Goal: Find specific page/section: Find specific page/section

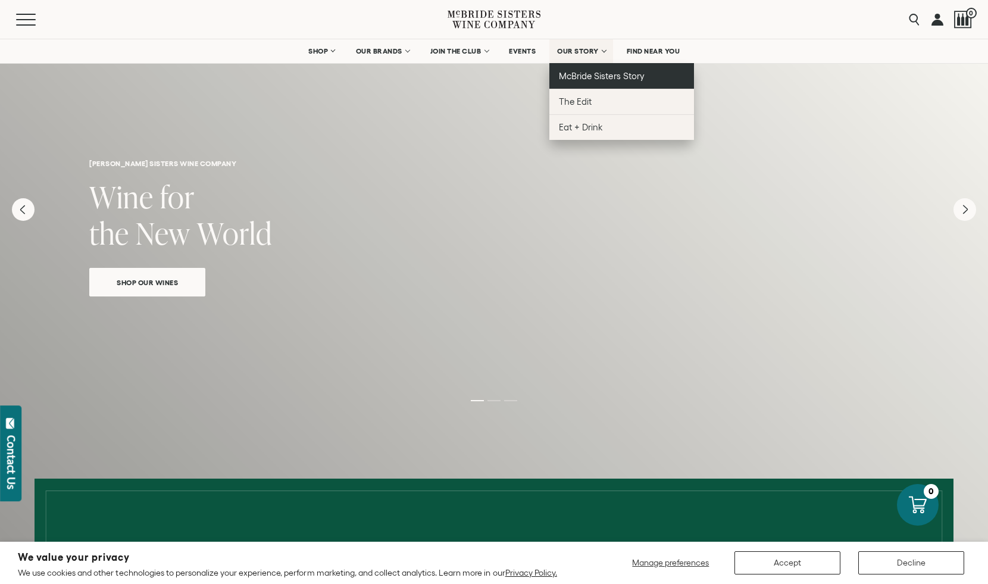
click at [598, 77] on span "McBride Sisters Story" at bounding box center [601, 76] width 85 height 10
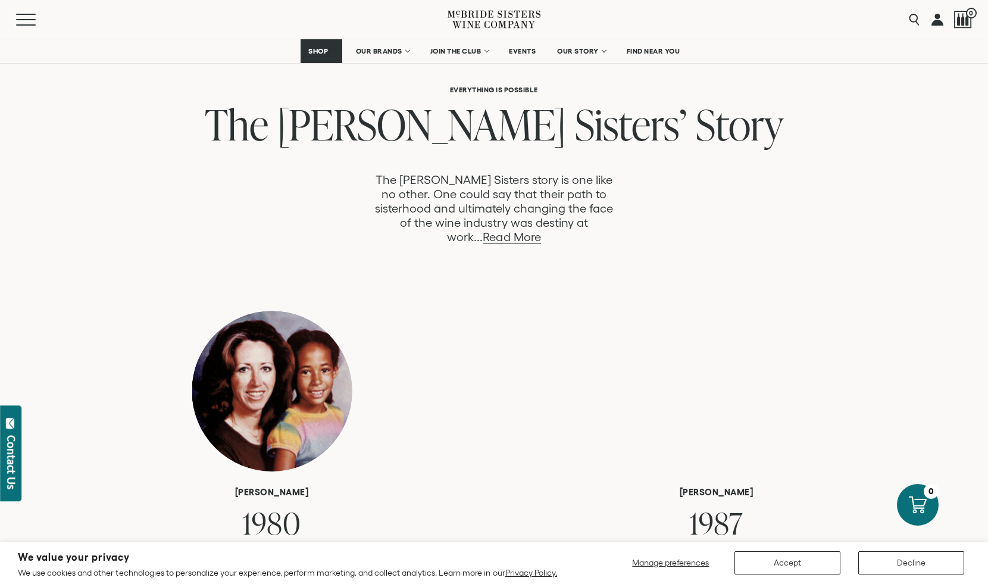
scroll to position [588, 0]
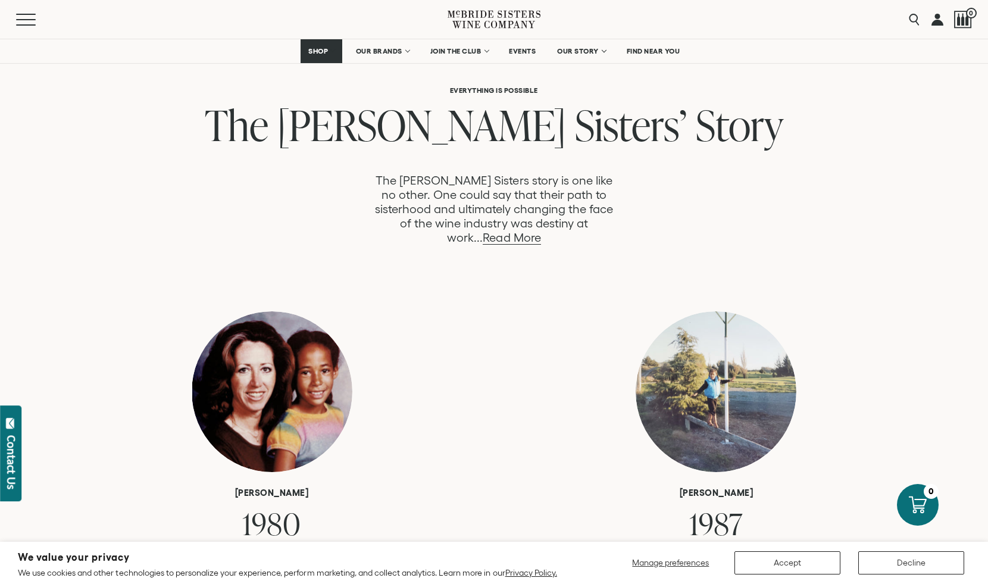
click at [540, 231] on link "Read More" at bounding box center [512, 238] width 58 height 14
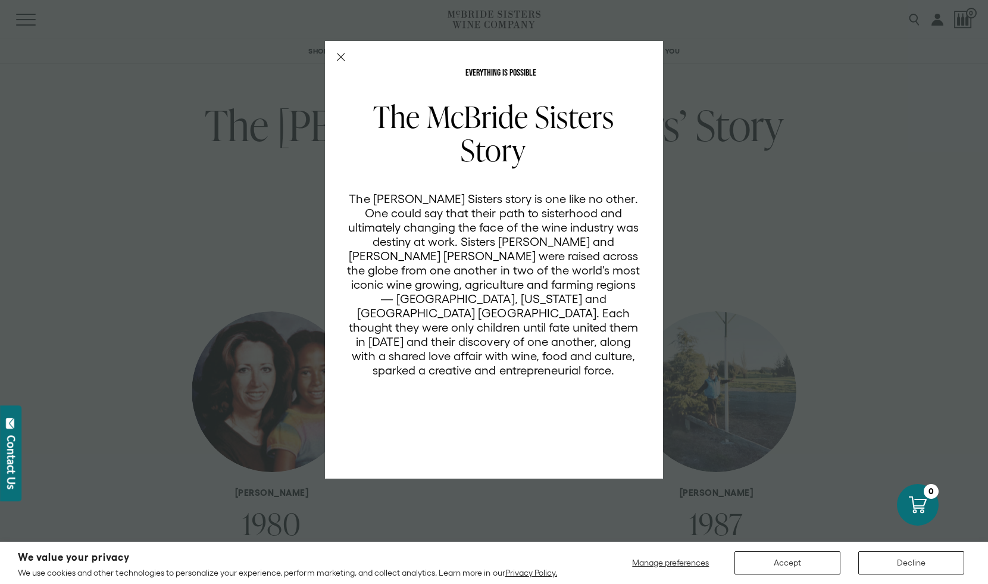
click at [680, 212] on div "EVERYTHING IS POSSIBLE The [PERSON_NAME] Sisters Story The [PERSON_NAME] Sister…" at bounding box center [494, 292] width 988 height 584
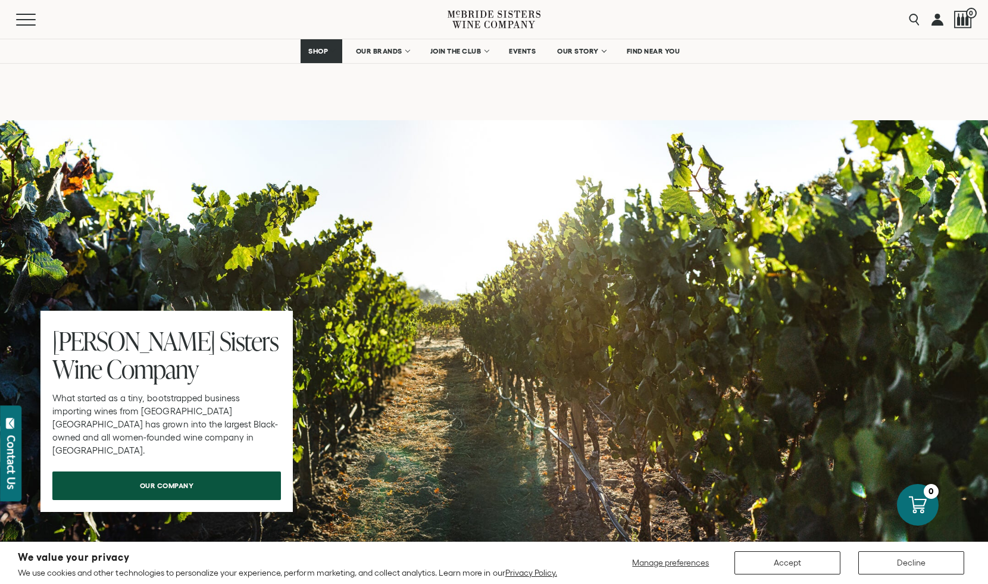
scroll to position [3552, 0]
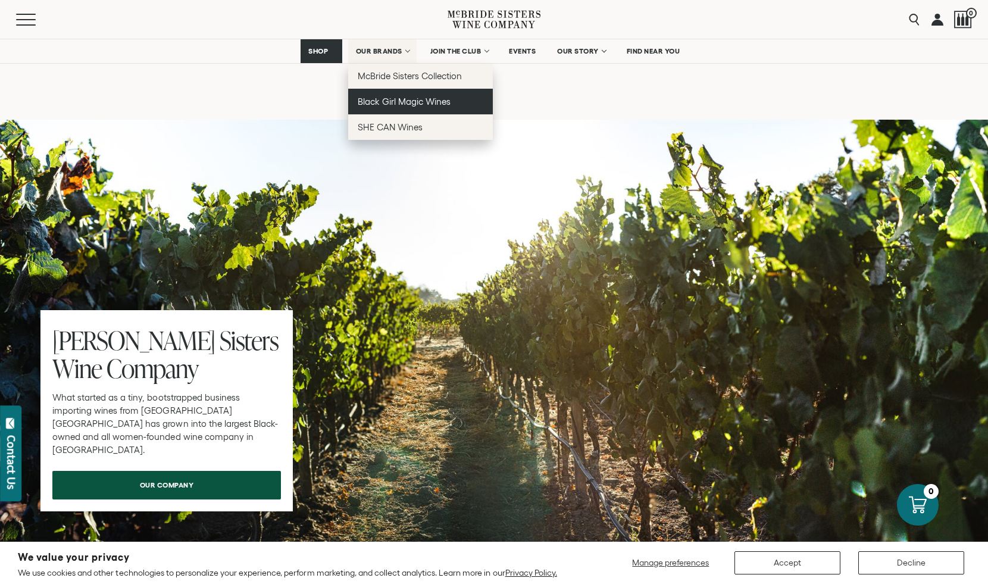
click at [399, 112] on link "Black Girl Magic Wines" at bounding box center [420, 102] width 145 height 26
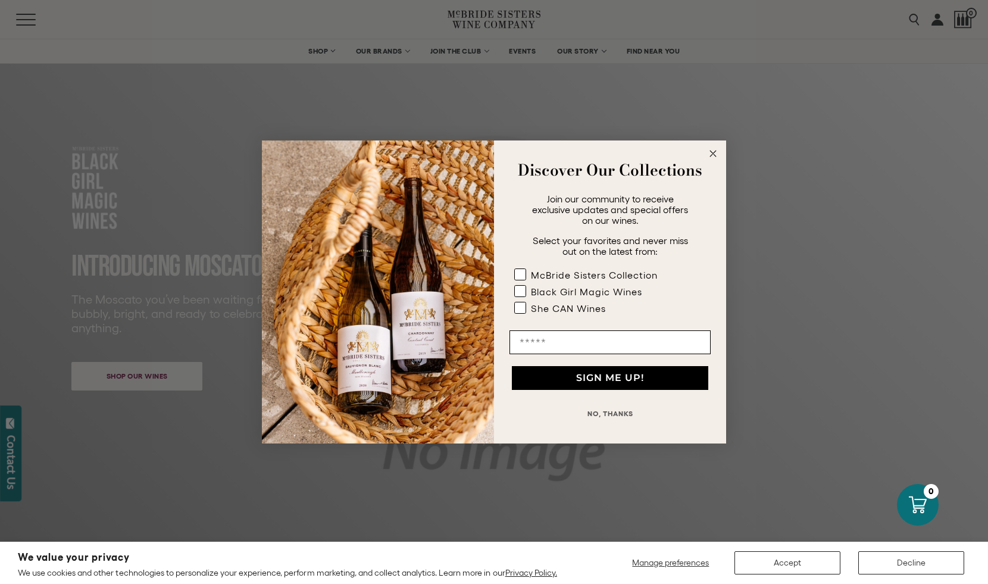
click at [707, 154] on circle "Close dialog" at bounding box center [714, 154] width 14 height 14
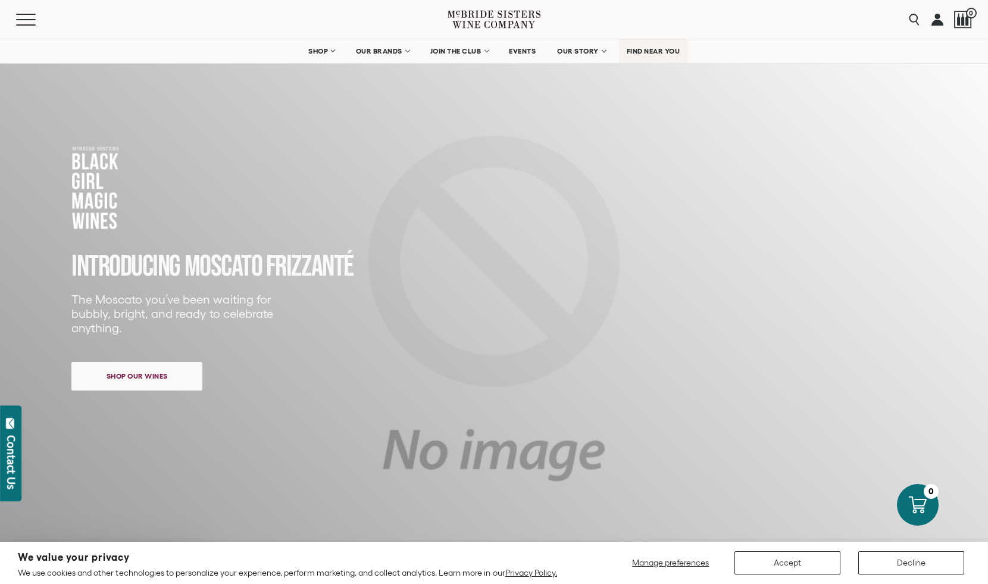
click at [620, 51] on link "FIND NEAR YOU" at bounding box center [653, 51] width 69 height 24
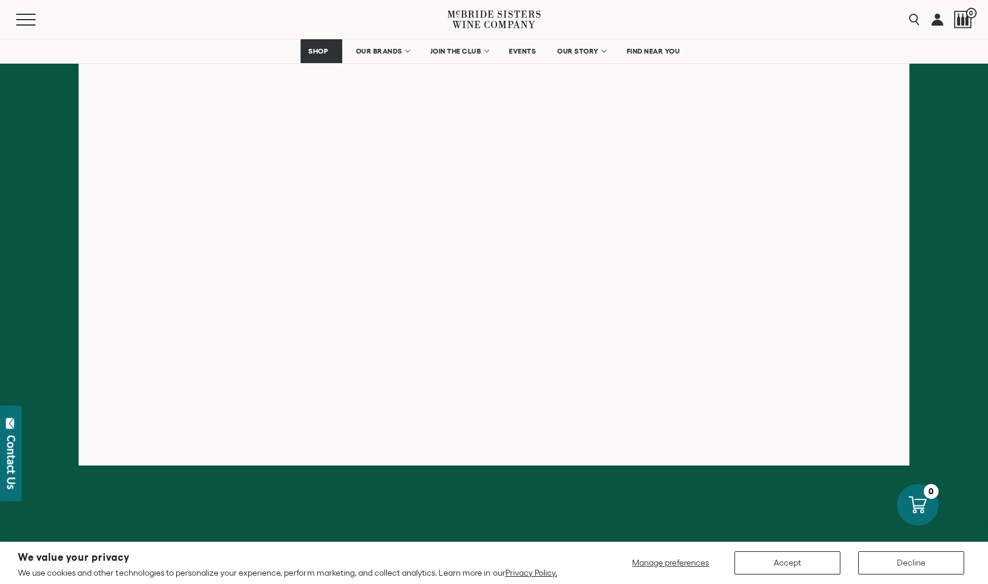
scroll to position [262, 0]
